Goal: Contribute content

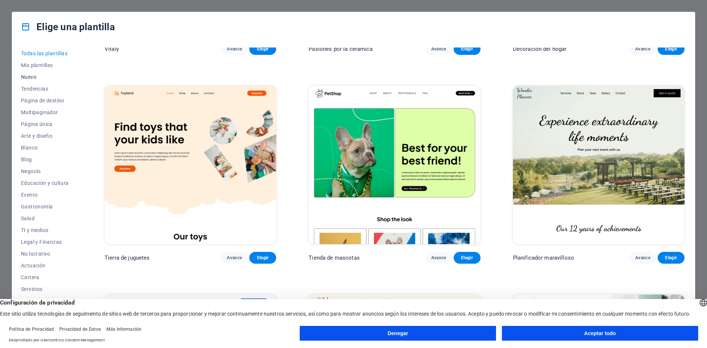
click at [30, 79] on font "Nuevo" at bounding box center [28, 77] width 15 height 6
click at [30, 76] on font "Nuevo" at bounding box center [28, 77] width 15 height 6
click at [32, 262] on font "Servicios" at bounding box center [32, 262] width 22 height 6
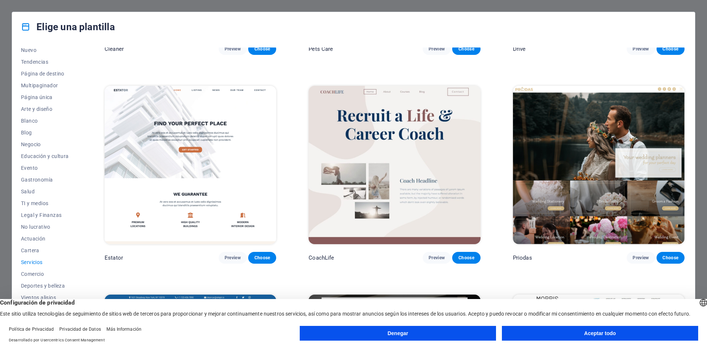
scroll to position [0, 0]
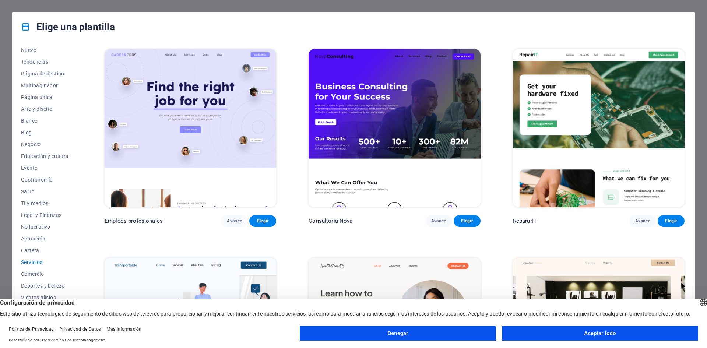
click at [372, 82] on img at bounding box center [395, 128] width 172 height 158
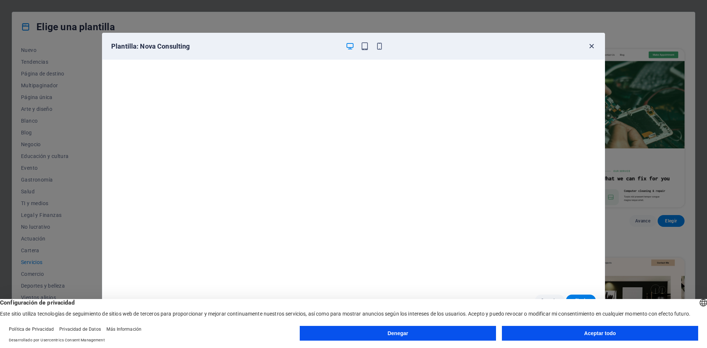
click at [590, 45] on icon "button" at bounding box center [591, 46] width 8 height 8
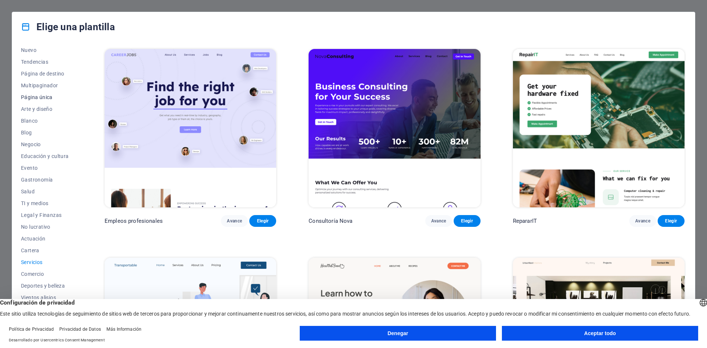
click at [45, 98] on font "Página única" at bounding box center [37, 97] width 32 height 6
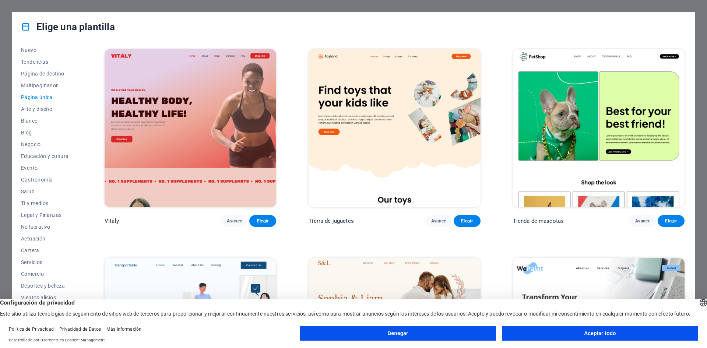
click at [406, 337] on button "Denegar" at bounding box center [398, 333] width 196 height 15
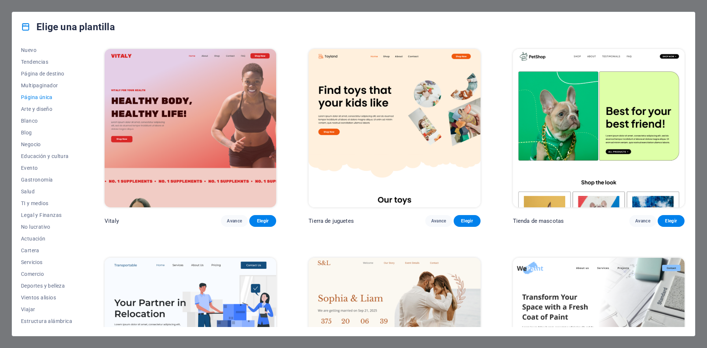
click at [691, 17] on div "Elige una plantilla" at bounding box center [353, 26] width 683 height 29
click at [693, 3] on div "Elige una plantilla Todas las plantillas Mis plantillas Nuevo Tendencias Página…" at bounding box center [353, 174] width 707 height 348
click at [683, 7] on div "Elige una plantilla Todas las plantillas Mis plantillas Nuevo Tendencias Página…" at bounding box center [353, 174] width 707 height 348
